Goal: Task Accomplishment & Management: Use online tool/utility

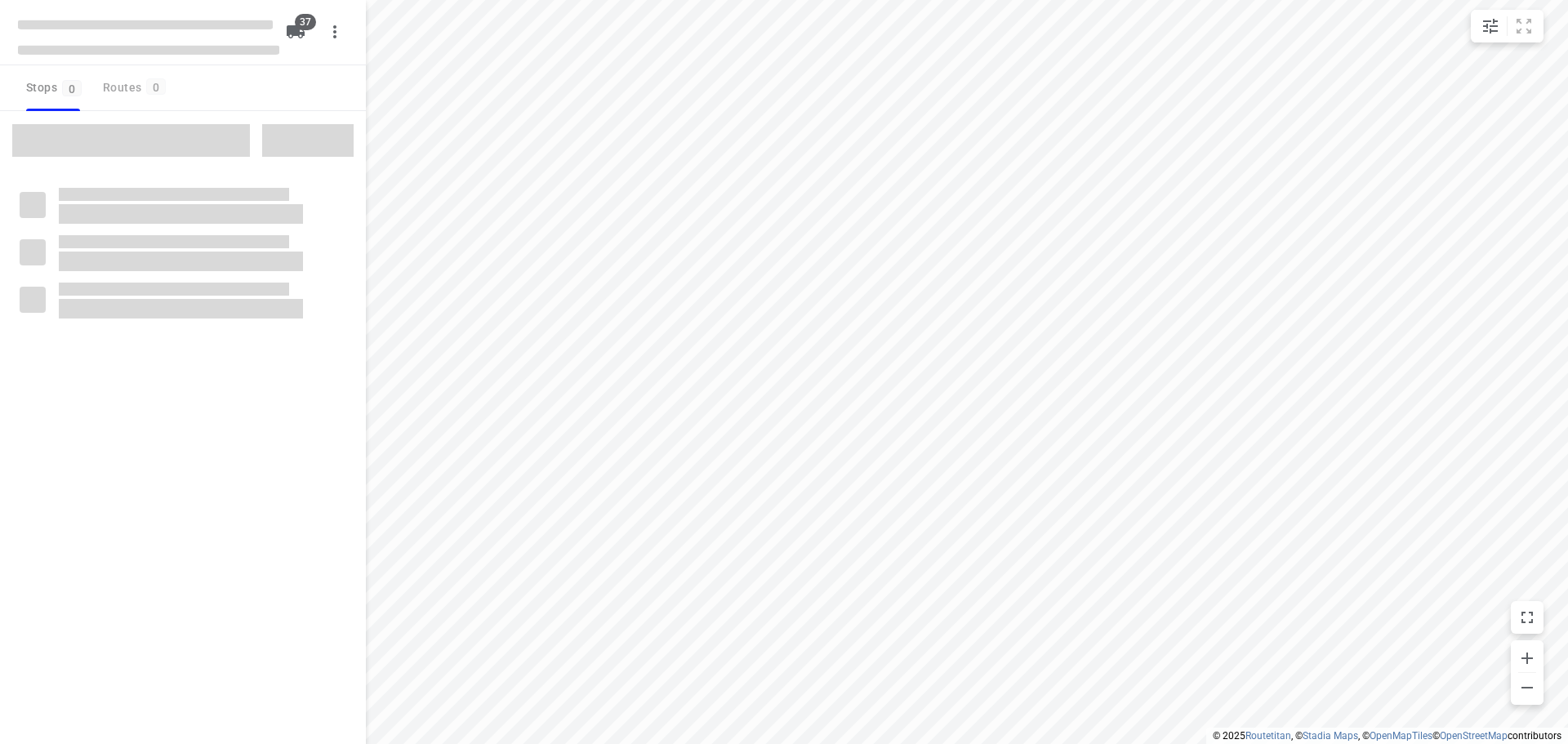
checkbox input "true"
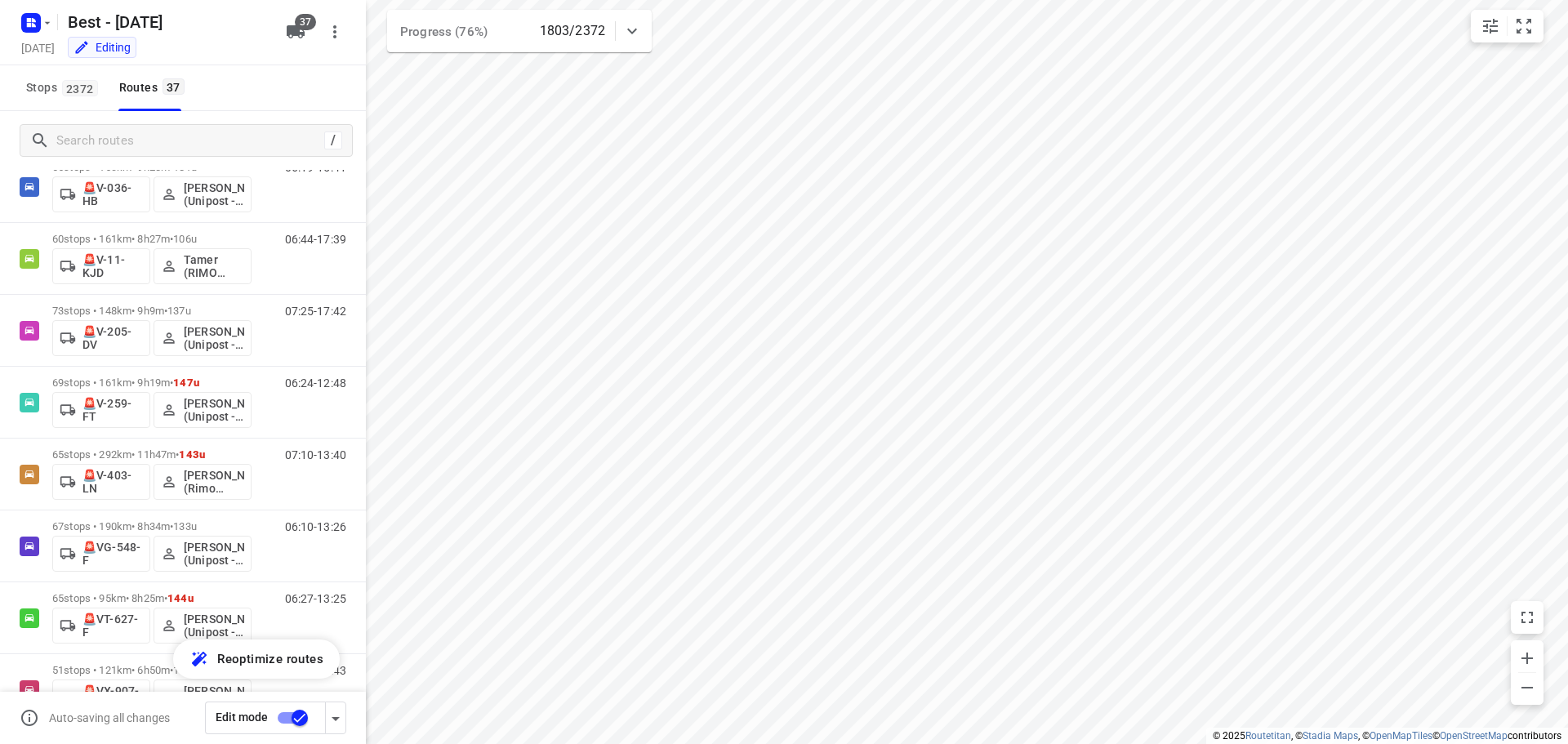
scroll to position [2191, 0]
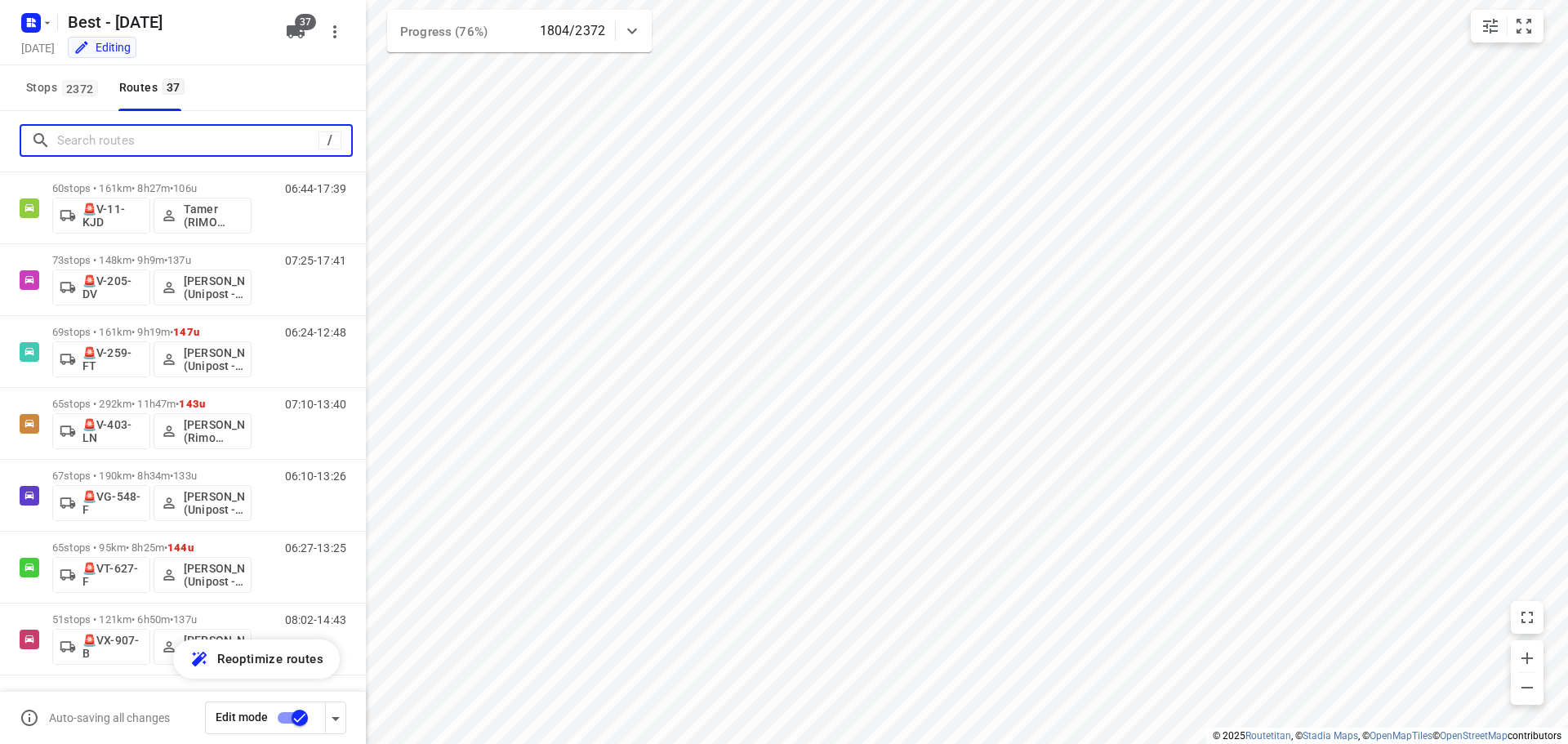
click at [158, 131] on input "Search routes" at bounding box center [188, 140] width 261 height 25
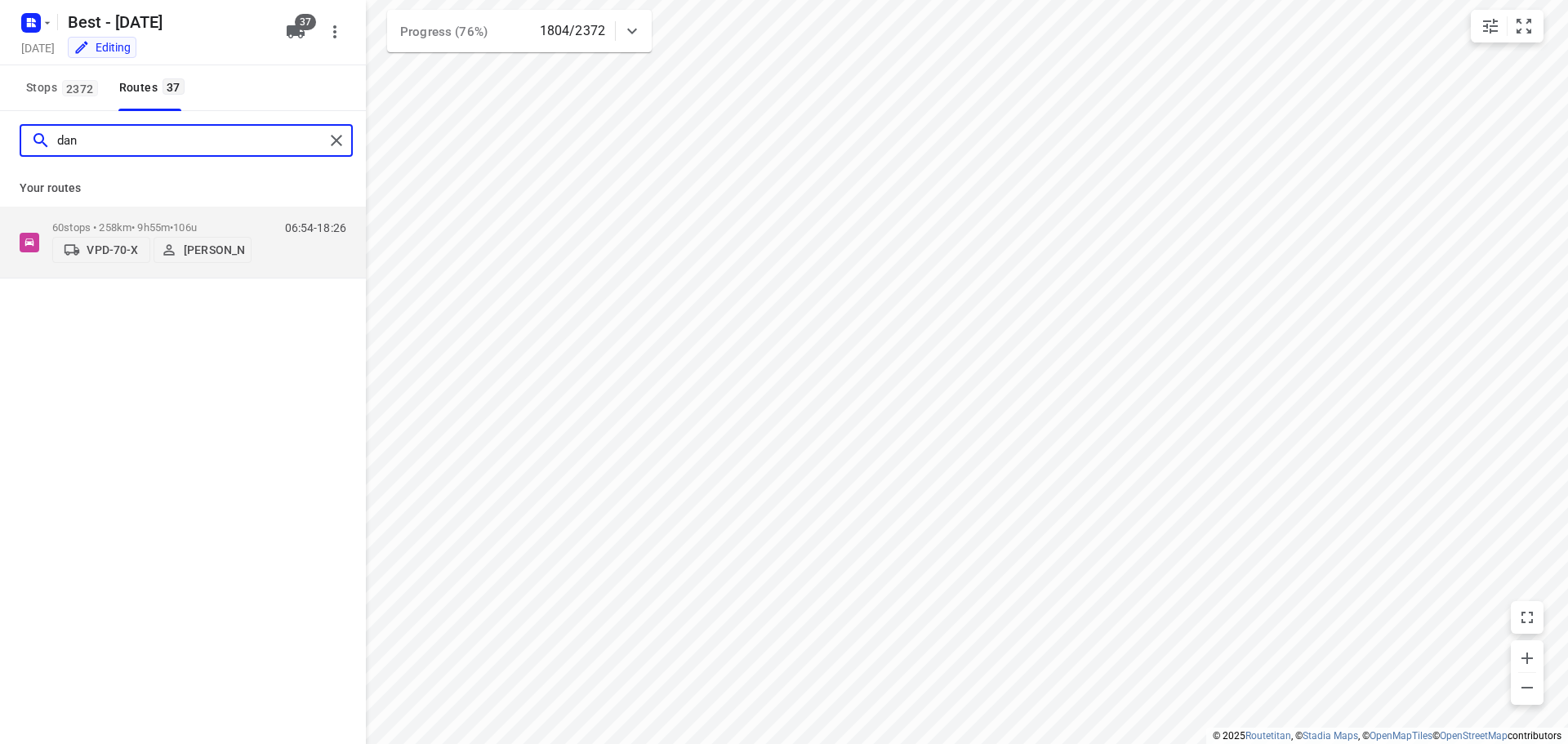
scroll to position [0, 0]
type input "dan"
click at [246, 227] on p "60 stops • 258km • 9h55m • 106u" at bounding box center [151, 227] width 199 height 12
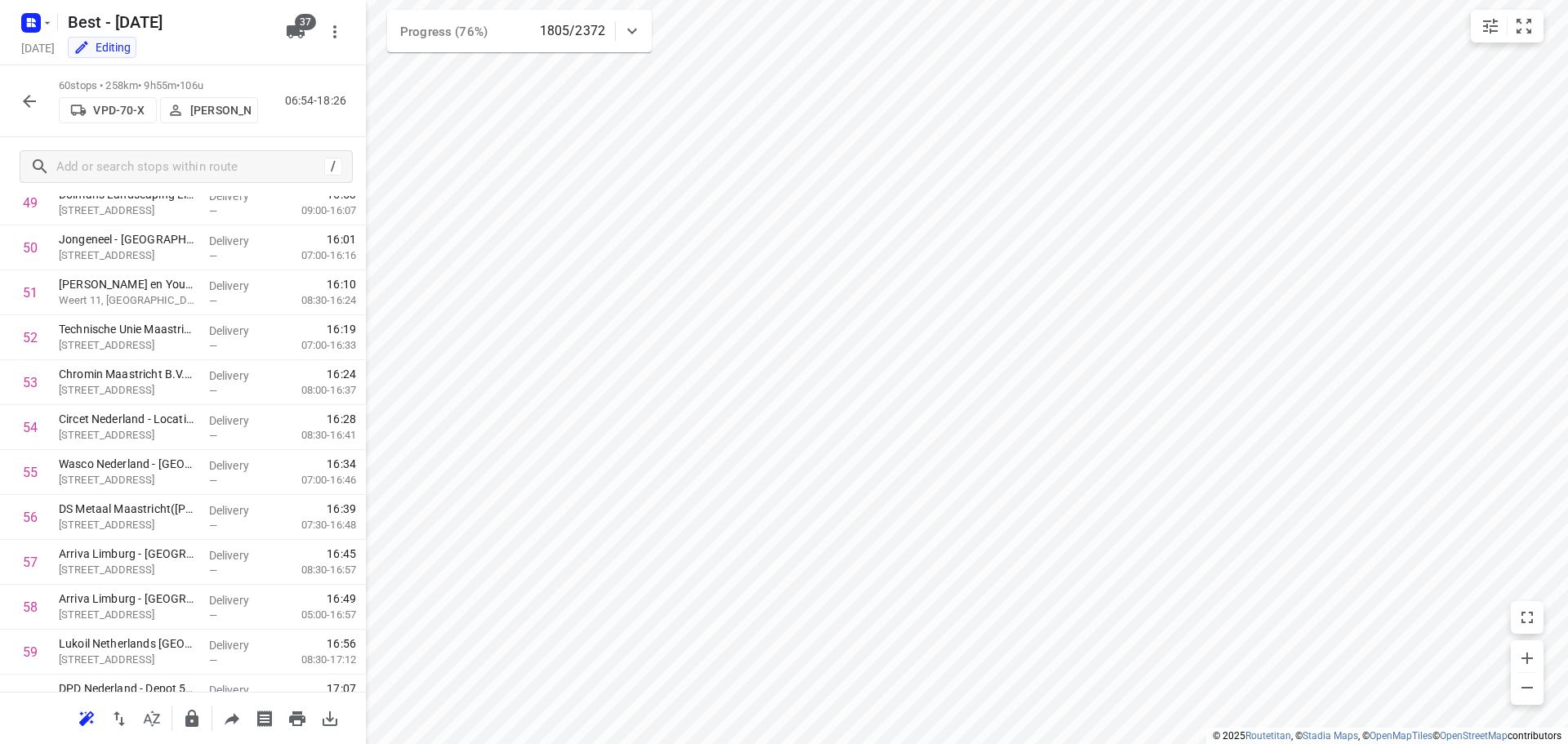
scroll to position [2326, 0]
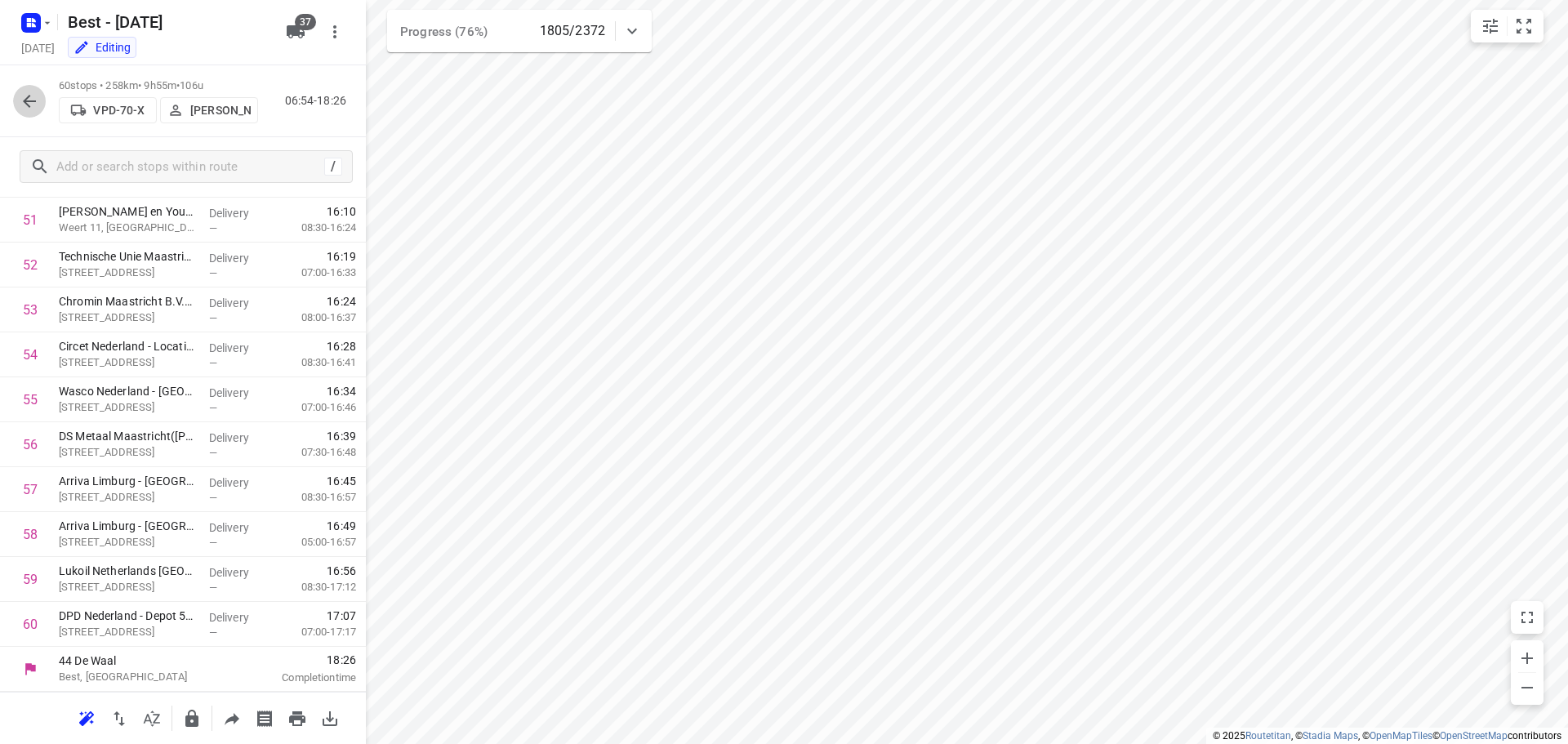
click at [25, 99] on icon "button" at bounding box center [29, 101] width 13 height 13
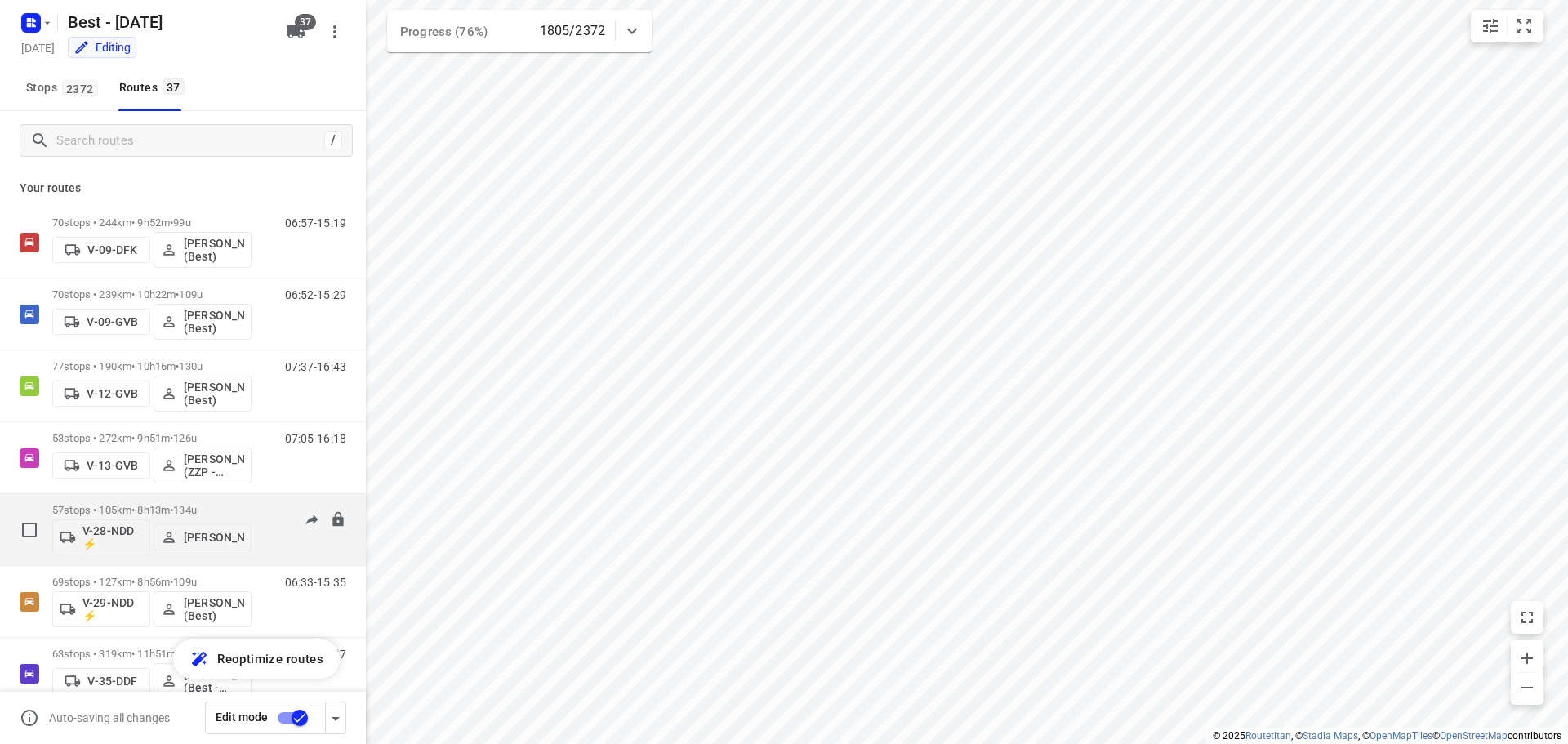
click at [288, 542] on div "07:44-15:10" at bounding box center [305, 533] width 82 height 60
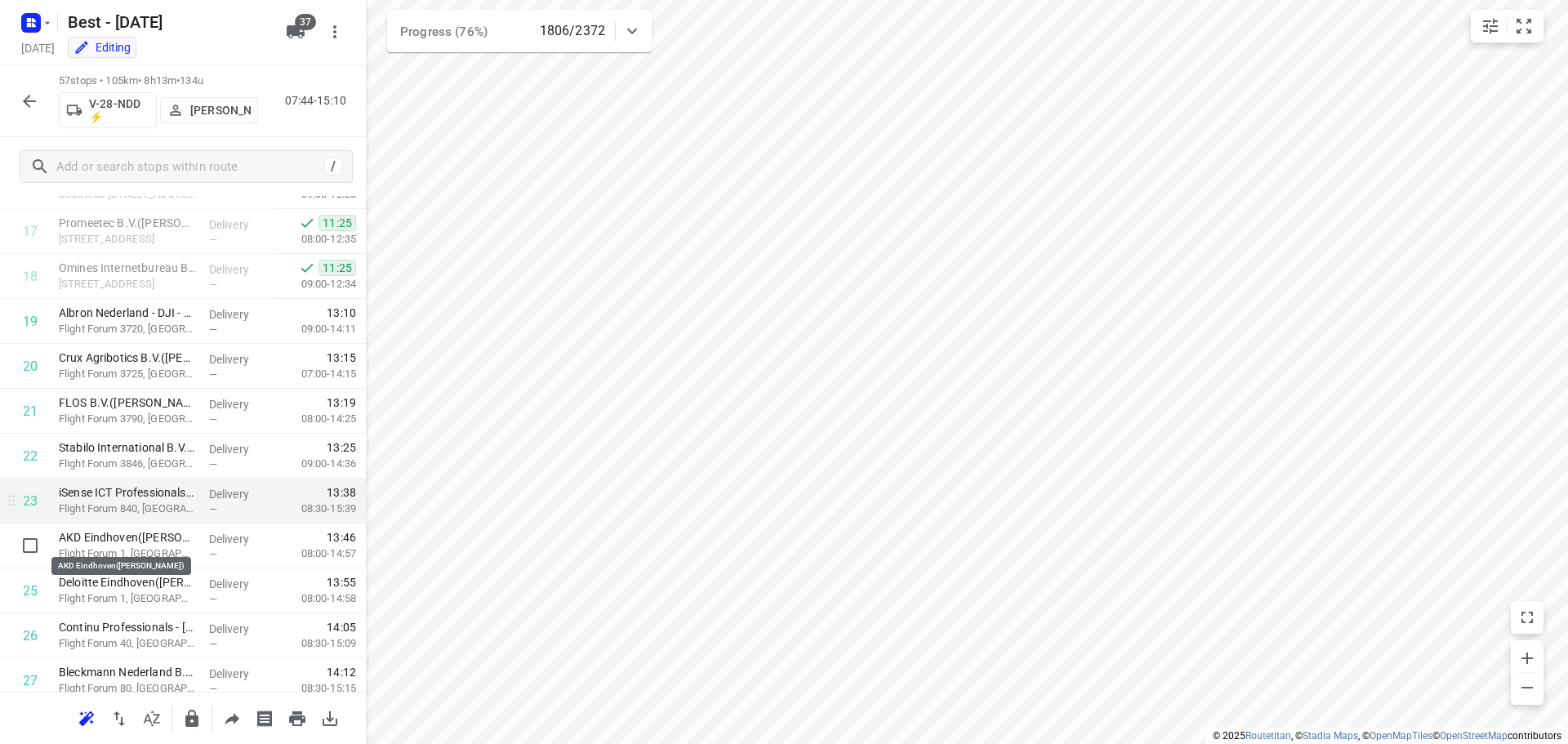
scroll to position [803, 0]
